Goal: Communication & Community: Answer question/provide support

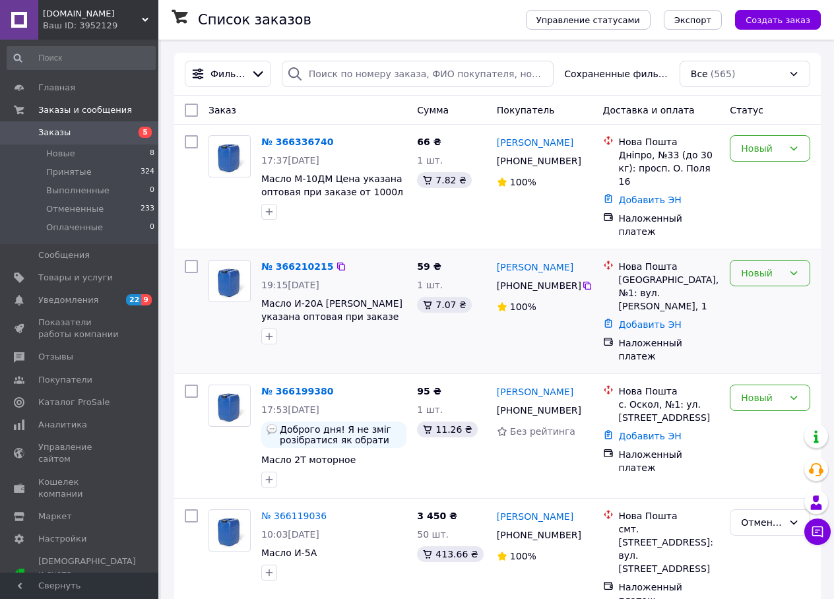
click at [795, 268] on icon at bounding box center [794, 273] width 11 height 11
click at [775, 284] on li "Принят" at bounding box center [770, 283] width 79 height 24
click at [791, 148] on icon at bounding box center [794, 148] width 11 height 11
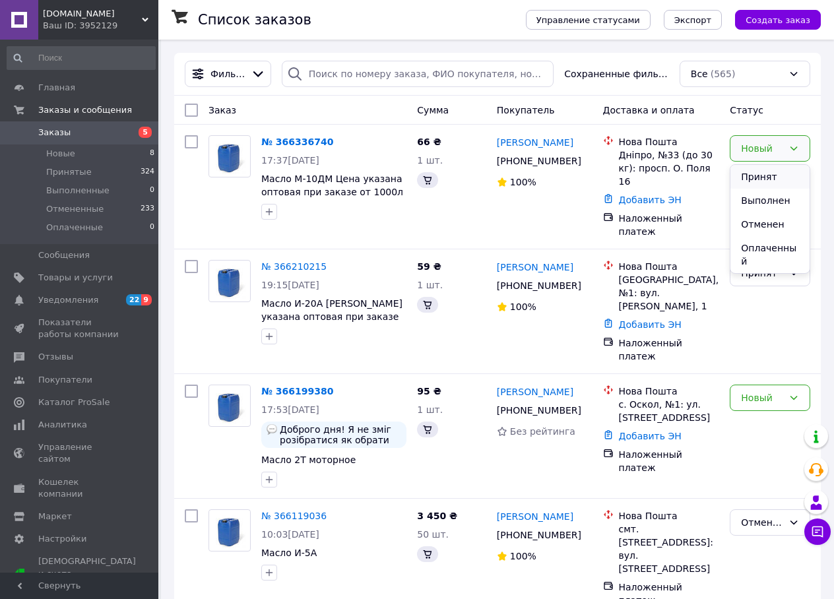
click at [759, 178] on li "Принят" at bounding box center [770, 177] width 79 height 24
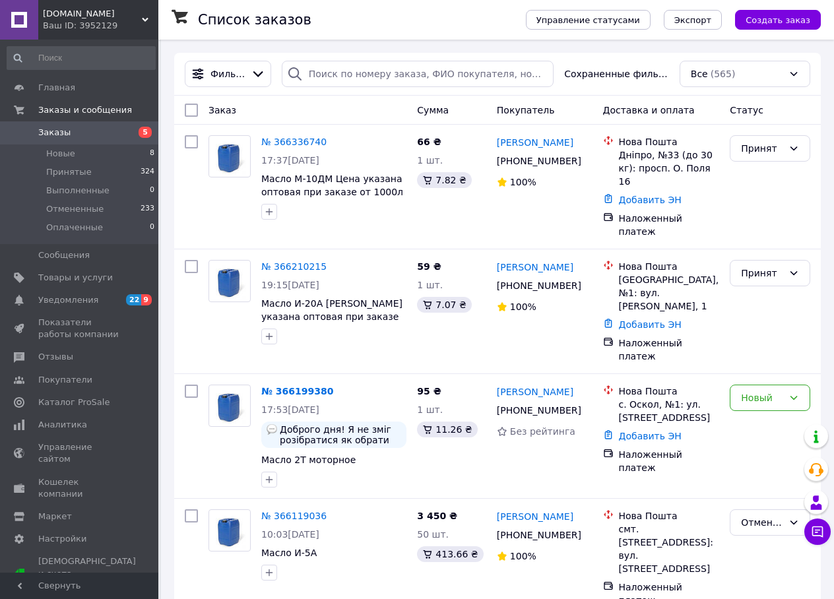
click at [311, 386] on link "№ 366199380" at bounding box center [297, 391] width 72 height 11
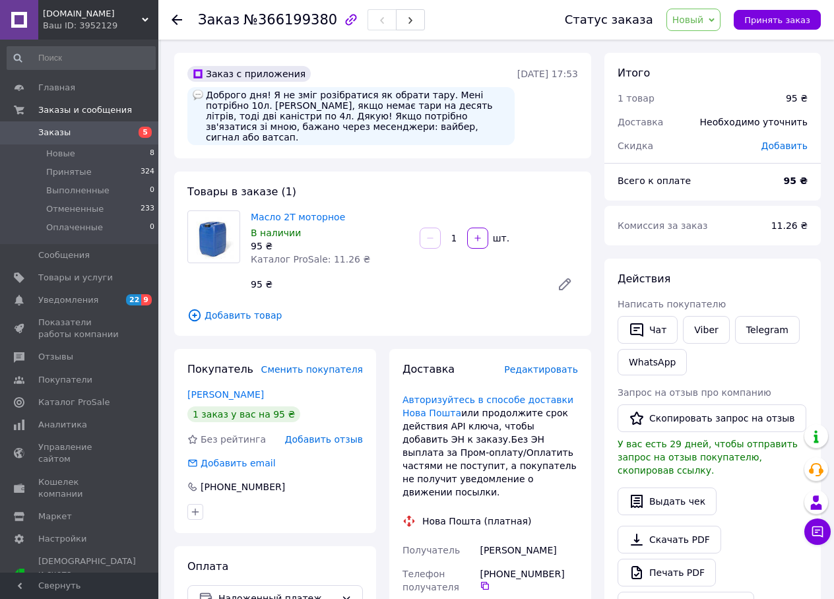
click at [178, 20] on use at bounding box center [177, 20] width 11 height 11
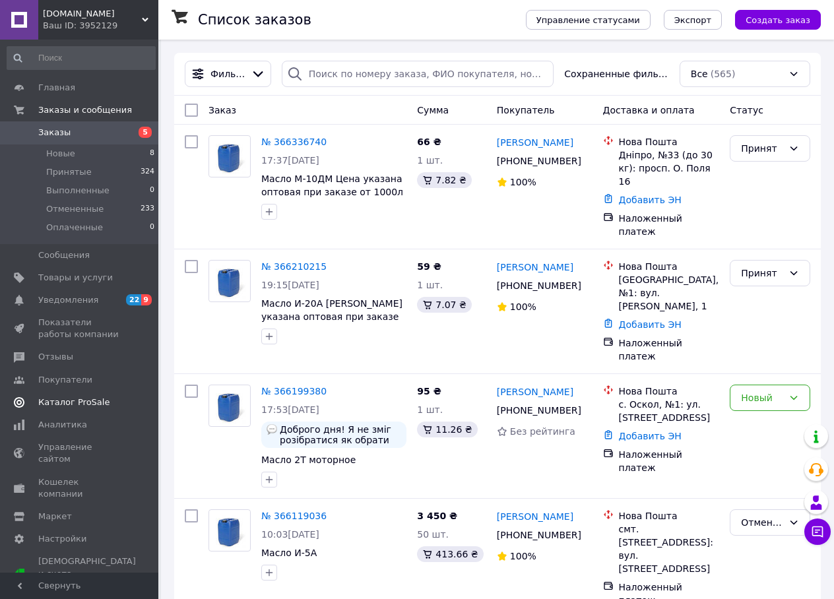
click at [99, 400] on span "Каталог ProSale" at bounding box center [73, 403] width 71 height 12
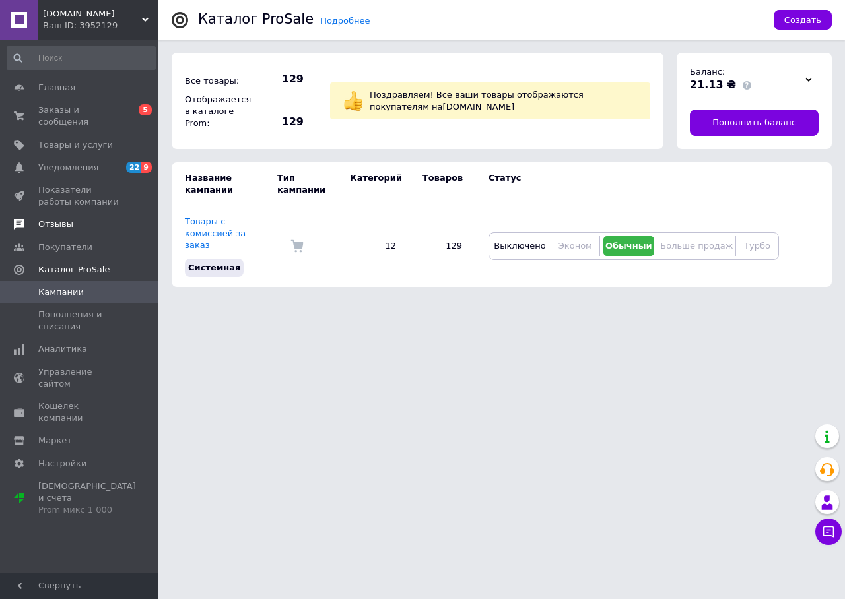
click at [58, 218] on span "Отзывы" at bounding box center [55, 224] width 35 height 12
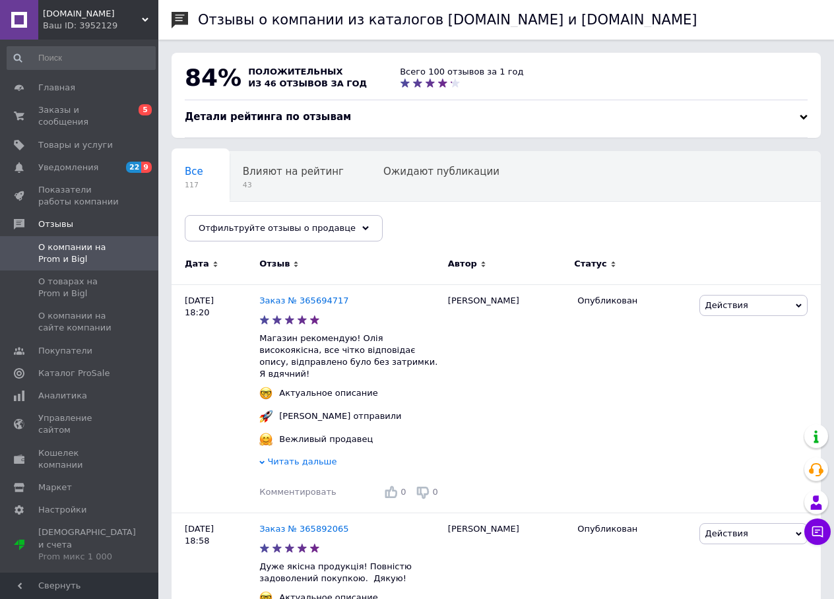
click at [143, 18] on use at bounding box center [145, 20] width 7 height 4
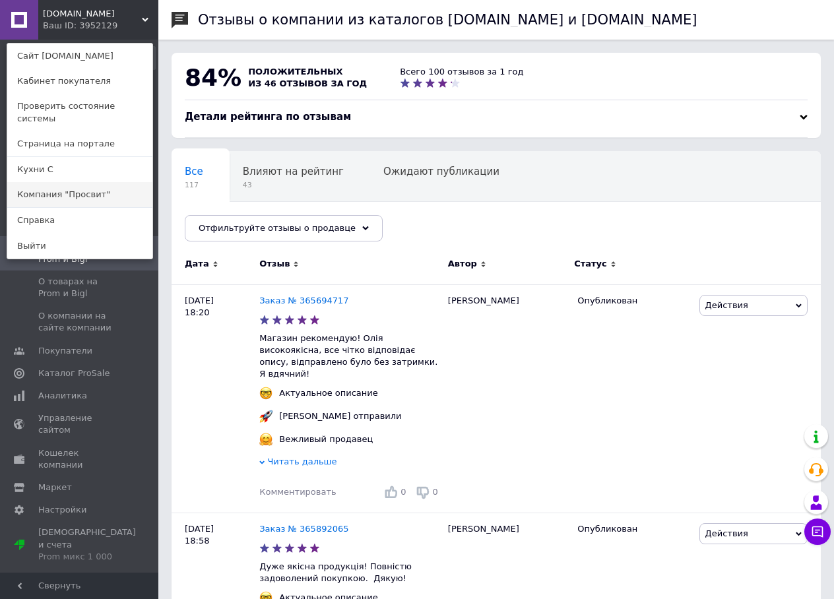
click at [104, 186] on link "Компания "Просвит"" at bounding box center [79, 194] width 145 height 25
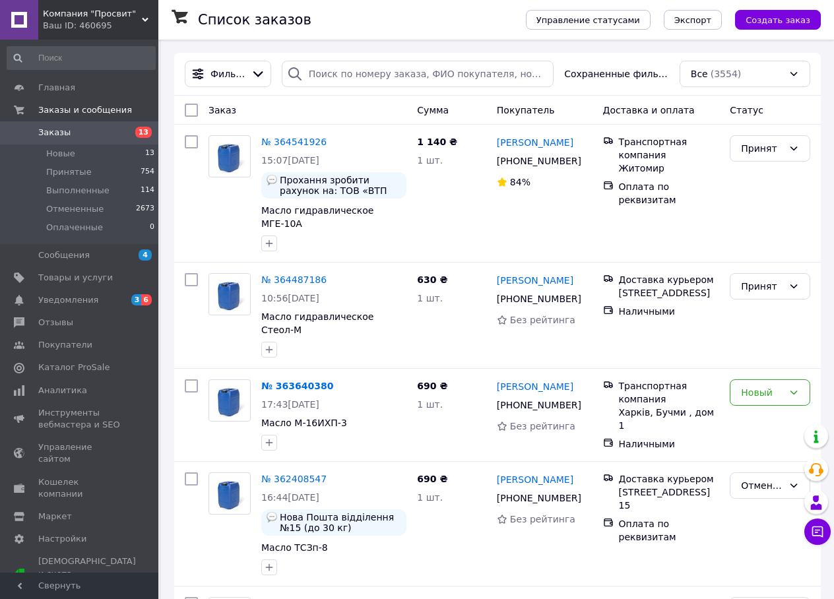
click at [143, 17] on icon at bounding box center [145, 20] width 7 height 7
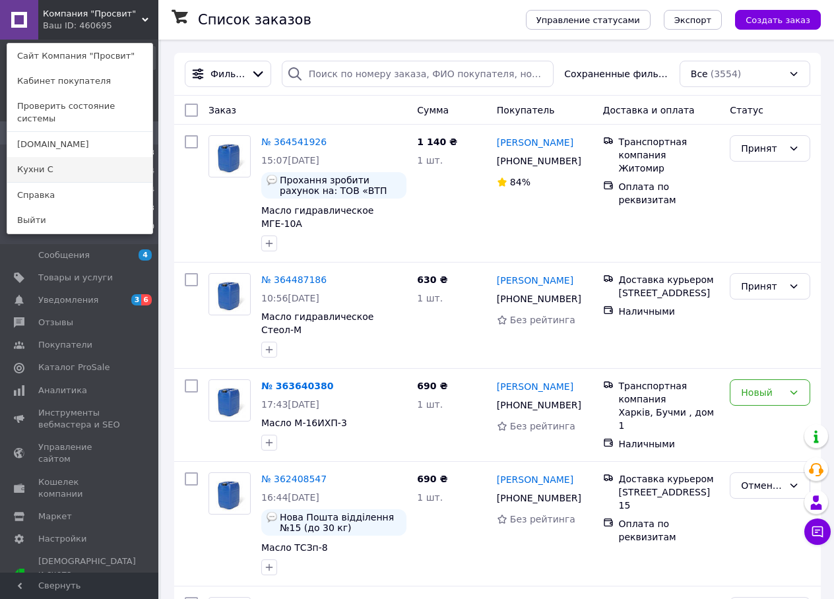
click at [85, 157] on link "Кухни С" at bounding box center [79, 169] width 145 height 25
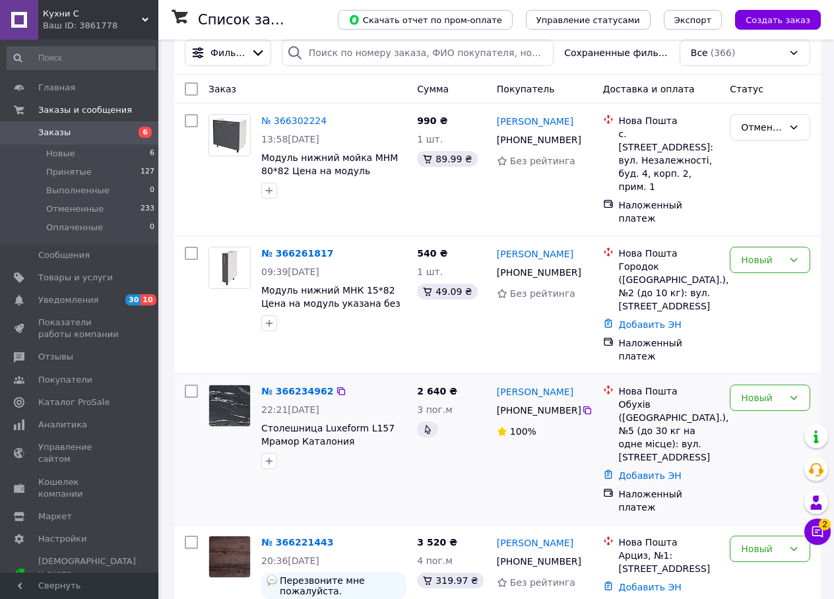
scroll to position [264, 0]
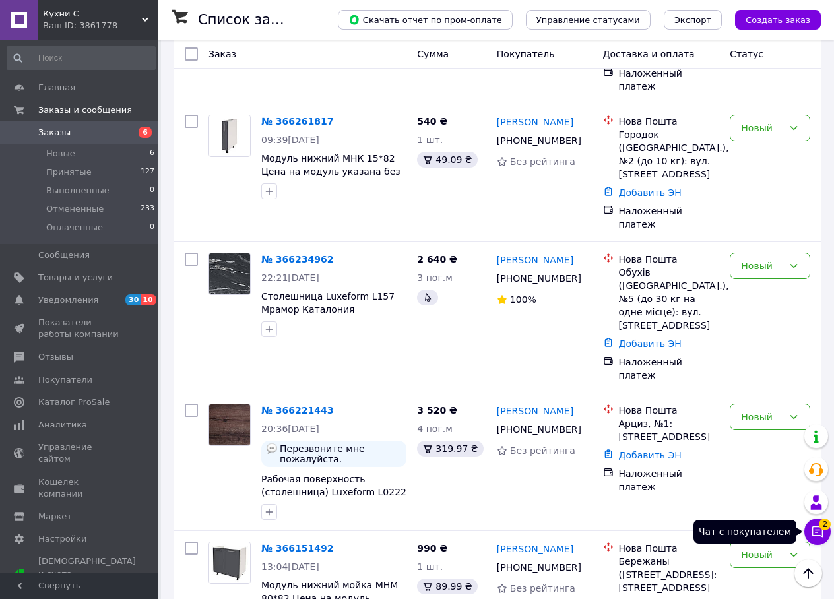
click at [817, 539] on button "Чат с покупателем 2" at bounding box center [818, 532] width 26 height 26
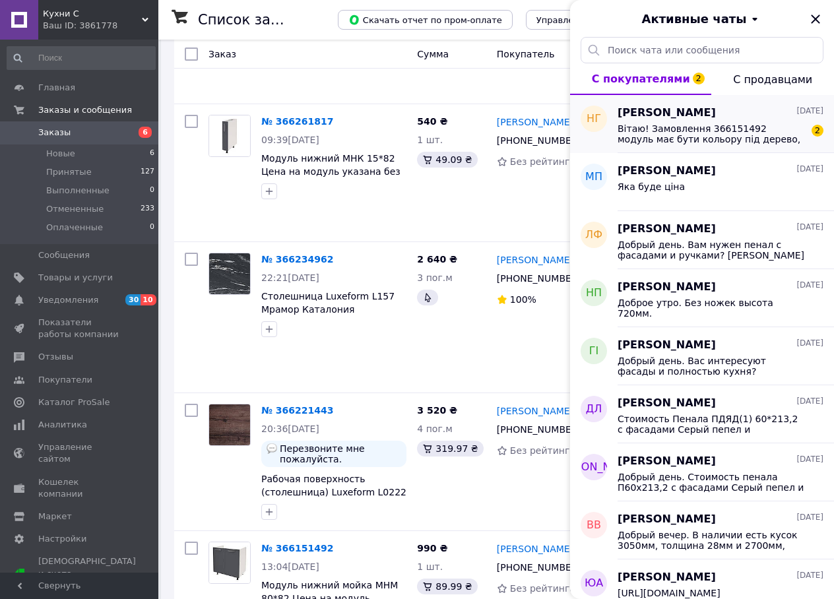
click at [685, 135] on span "Вітаю! Замовлення 366151492 модуль має бути кольору під дерево, а не чорний. Дя…" at bounding box center [711, 133] width 187 height 21
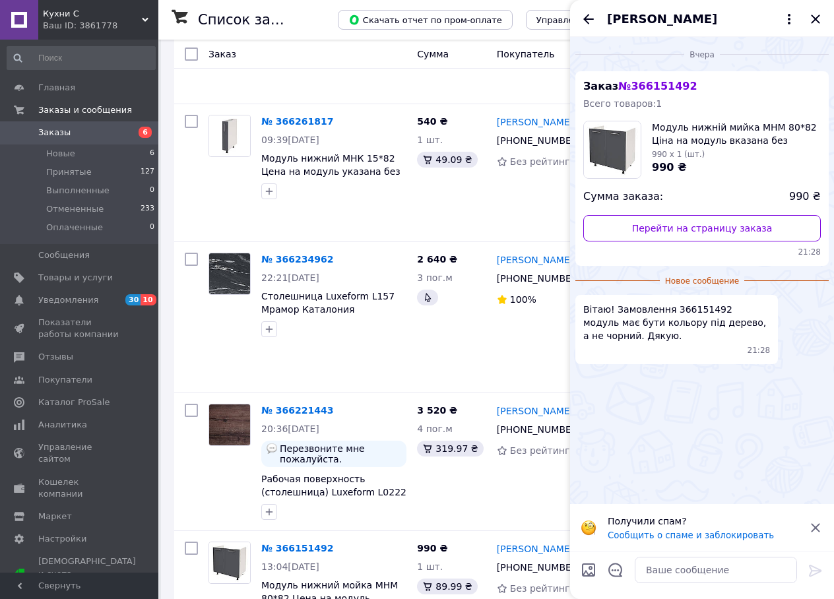
click at [586, 570] on input "Загрузить файлы" at bounding box center [589, 570] width 16 height 16
type input "C:\fakepath\ДСП SWISS KRONO Дуб Аппалачи.jpg"
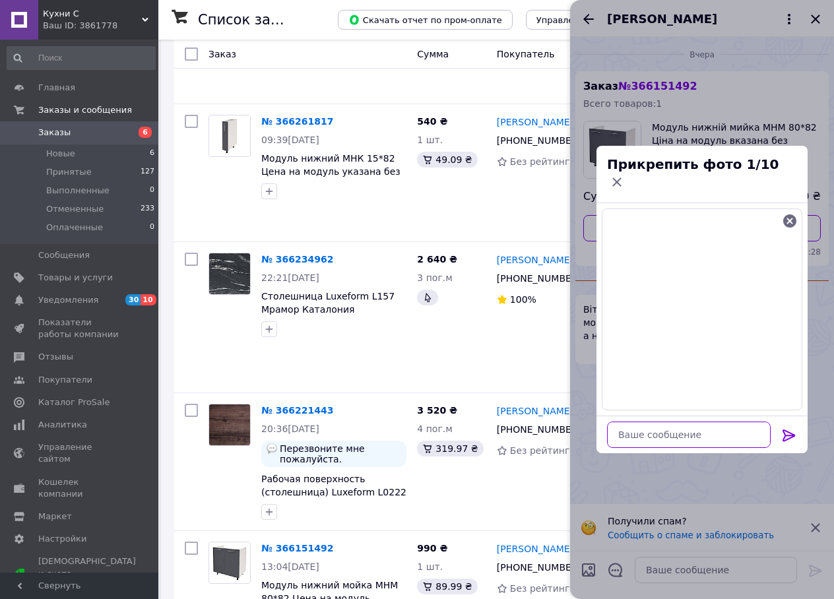
click at [644, 422] on textarea at bounding box center [689, 435] width 164 height 26
type textarea "L"
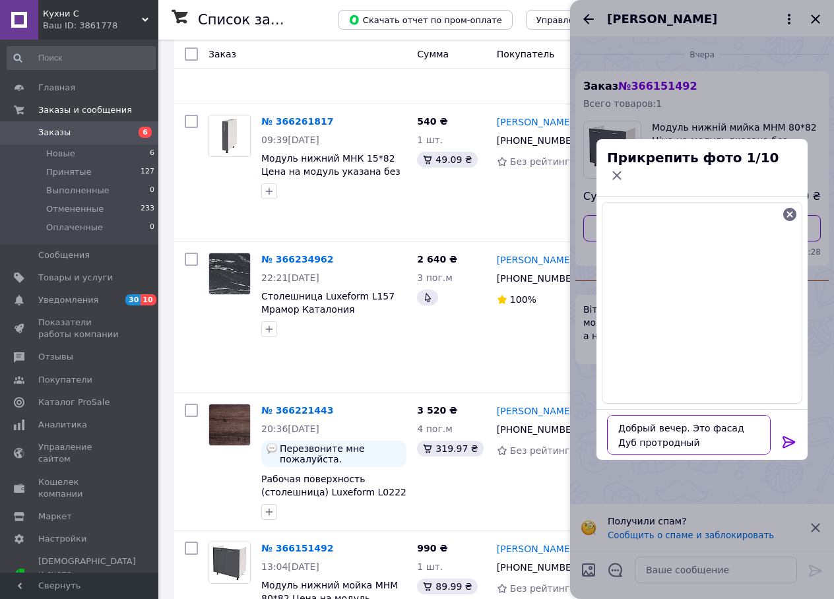
click at [632, 434] on textarea "Добрый вечер. Это фасад Дуб протродный" at bounding box center [689, 435] width 164 height 40
click at [671, 437] on textarea "Добрый вечер. Это фасад Дуб природный" at bounding box center [689, 435] width 164 height 40
type textarea "Добрый вечер. Это фасад Дуб природный. Вам он подойдет?"
click at [791, 437] on icon at bounding box center [789, 442] width 13 height 12
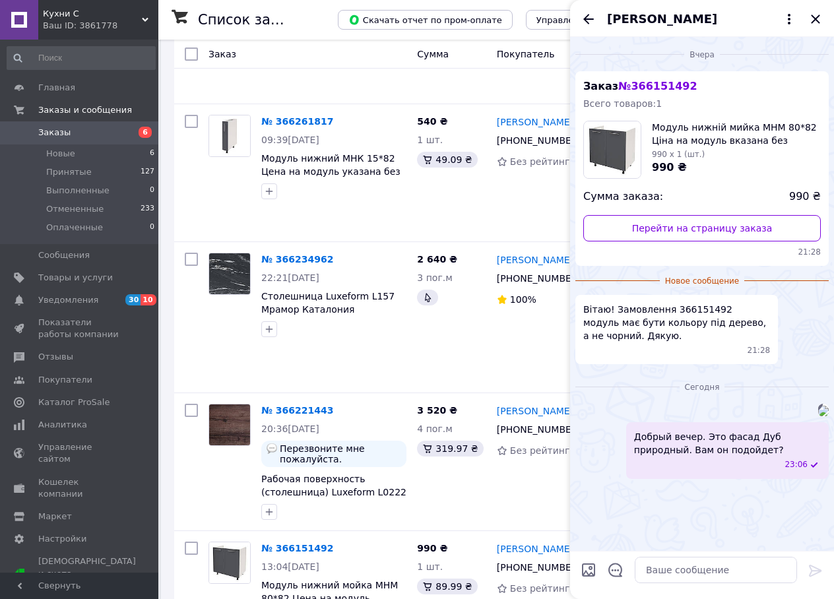
scroll to position [117, 0]
click at [583, 22] on icon "Назад" at bounding box center [589, 19] width 16 height 16
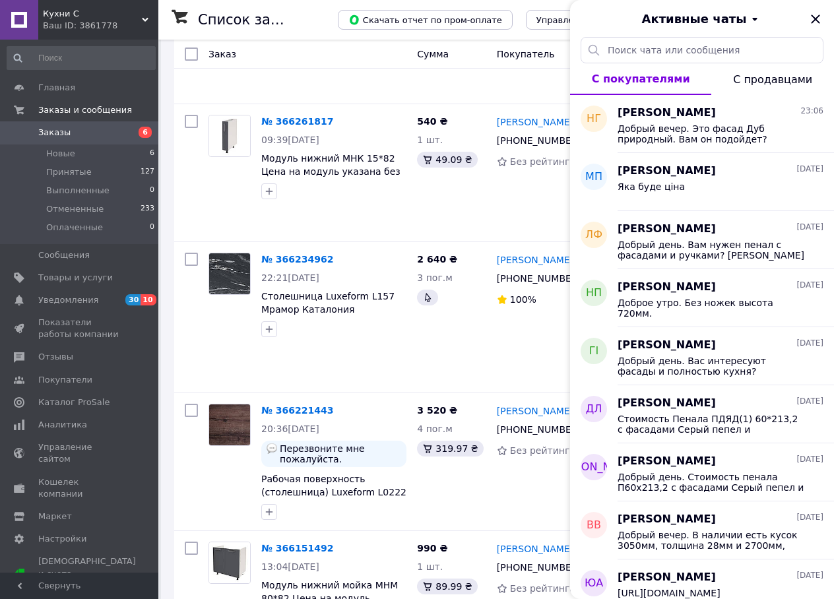
click at [824, 17] on div "Активные чаты" at bounding box center [702, 18] width 264 height 37
click at [816, 20] on icon "Закрыть" at bounding box center [816, 19] width 16 height 16
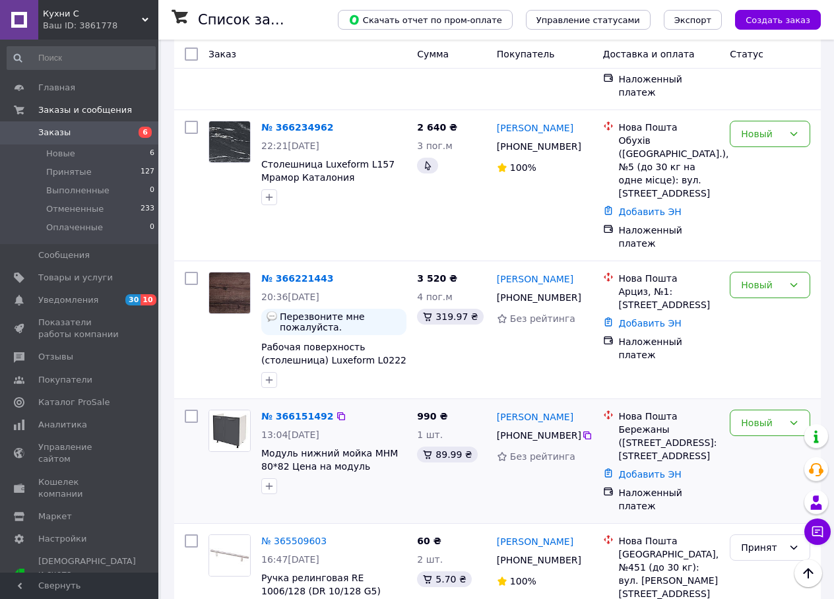
scroll to position [462, 0]
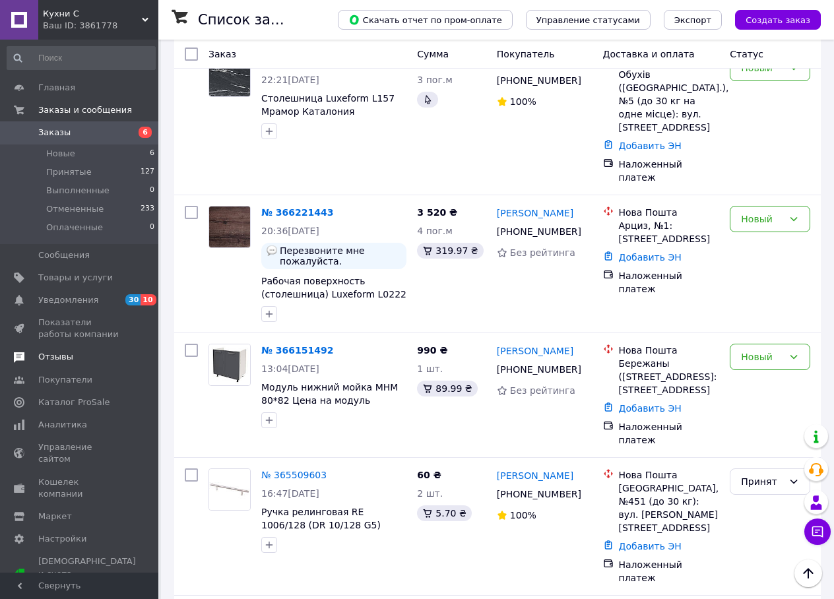
click at [39, 356] on span "Отзывы" at bounding box center [55, 357] width 35 height 12
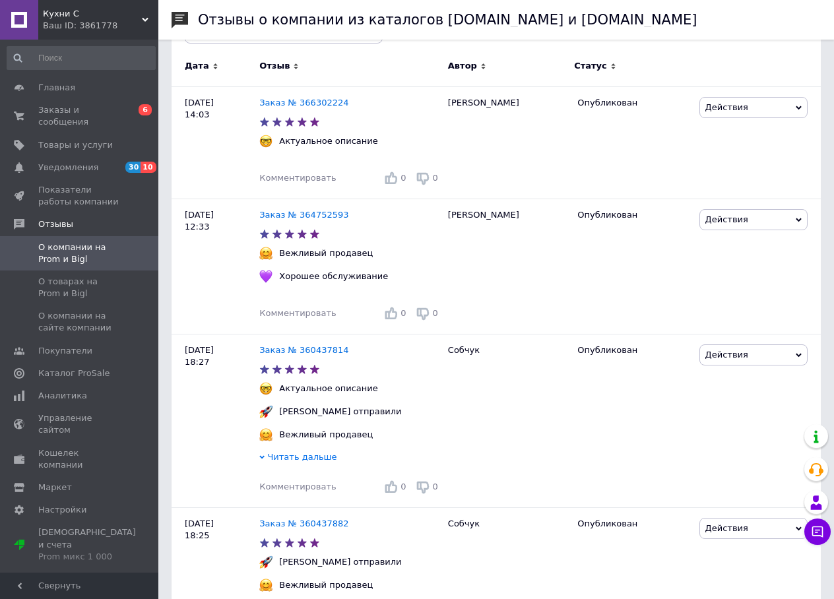
scroll to position [132, 0]
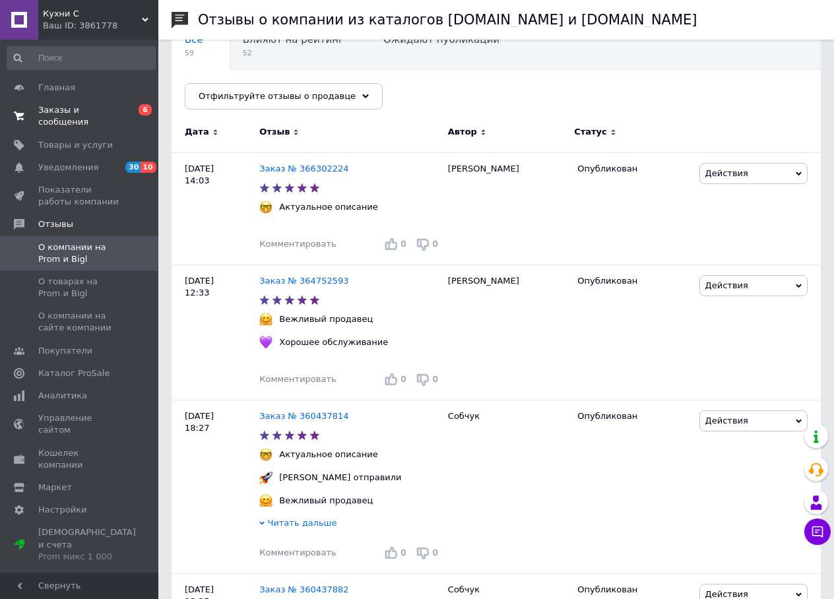
click at [61, 108] on span "Заказы и сообщения" at bounding box center [80, 116] width 84 height 24
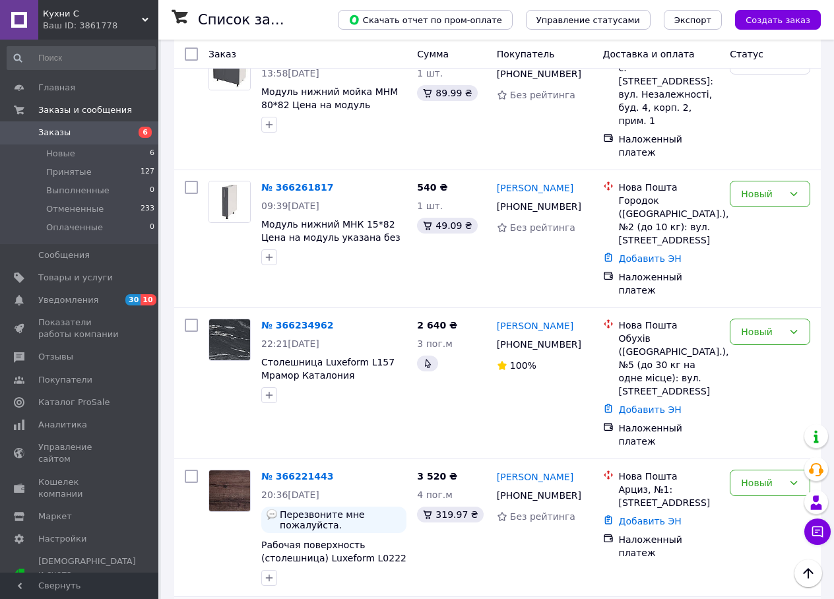
scroll to position [132, 0]
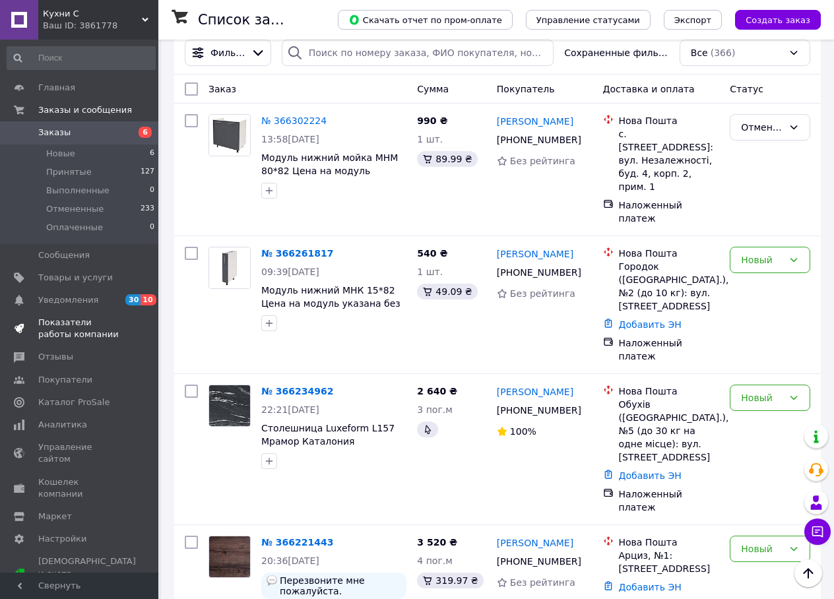
click at [88, 327] on span "Показатели работы компании" at bounding box center [80, 329] width 84 height 24
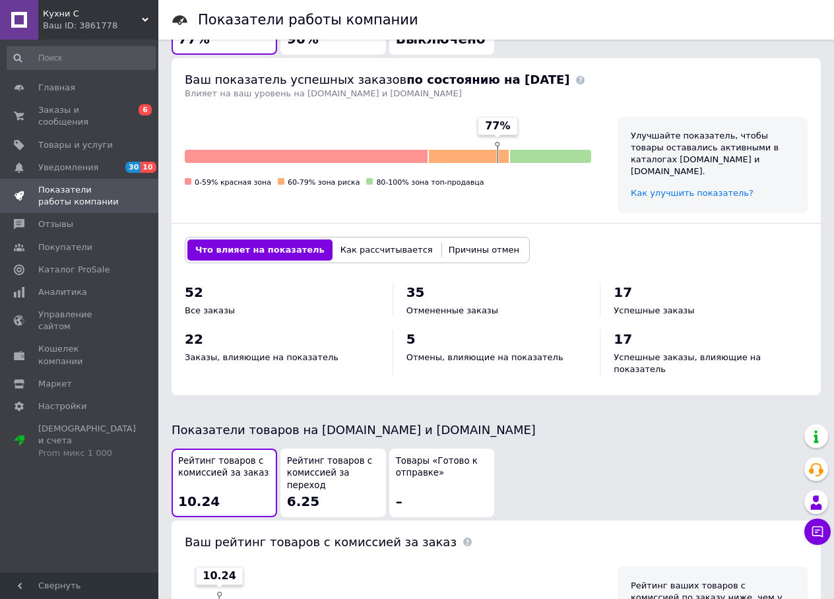
scroll to position [396, 0]
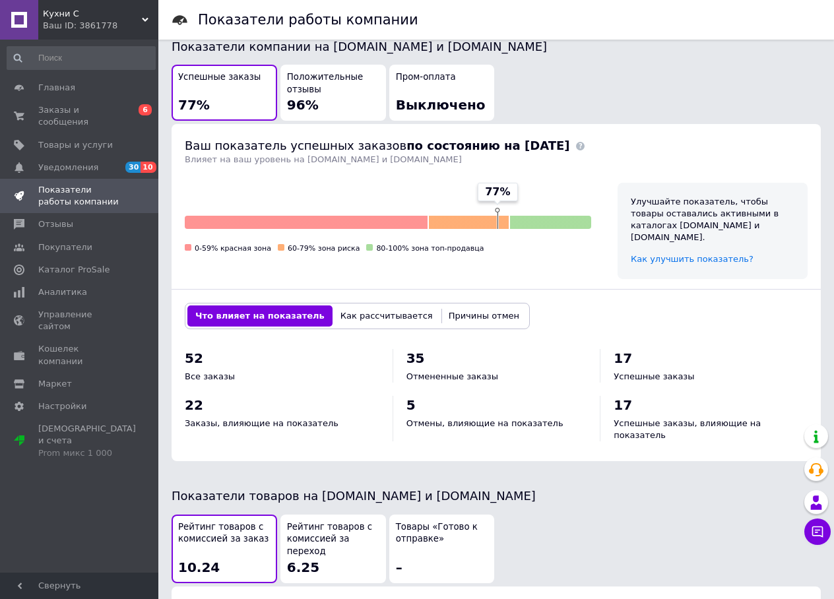
click at [337, 71] on span "Положительные отзывы" at bounding box center [333, 83] width 92 height 24
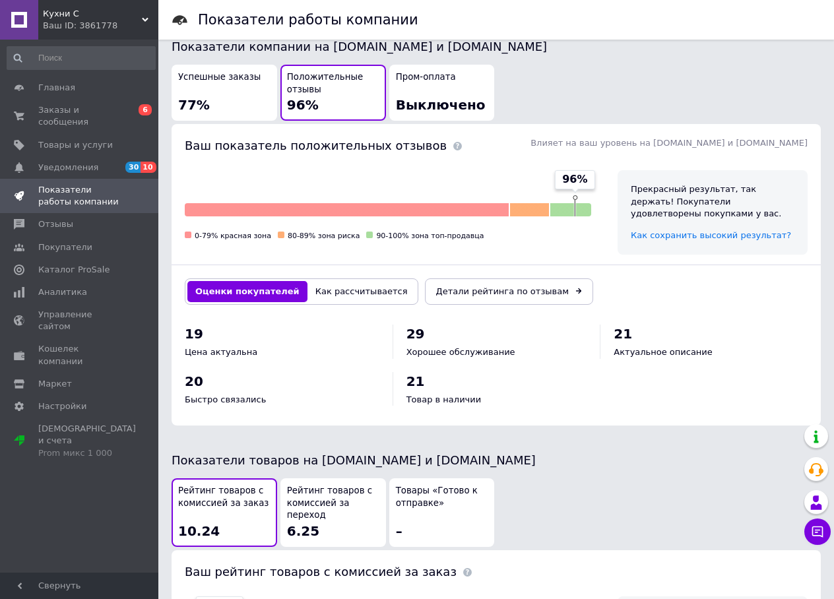
click at [341, 281] on button "Как рассчитывается" at bounding box center [362, 291] width 108 height 21
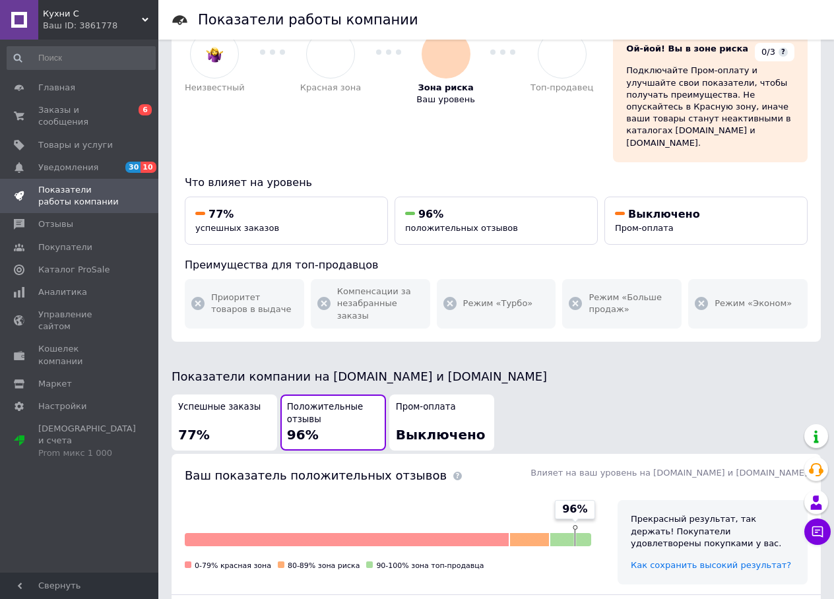
scroll to position [0, 0]
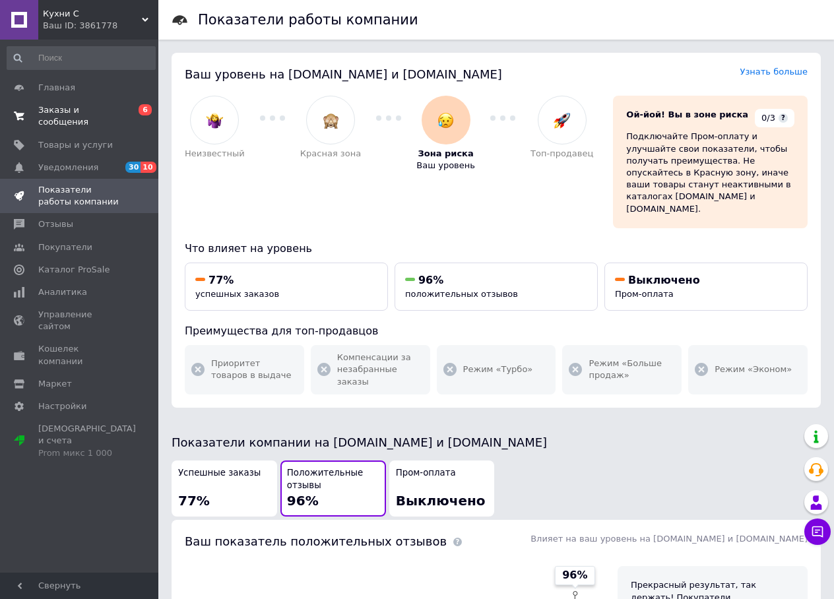
click at [81, 110] on span "Заказы и сообщения" at bounding box center [80, 116] width 84 height 24
